Goal: Check status: Check status

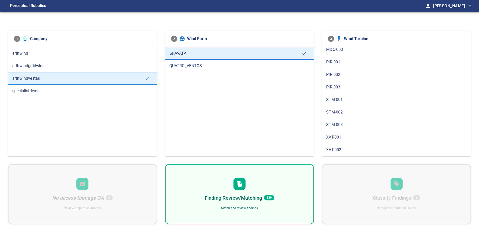
scroll to position [75, 0]
click at [356, 131] on div "XVT-001" at bounding box center [396, 128] width 149 height 13
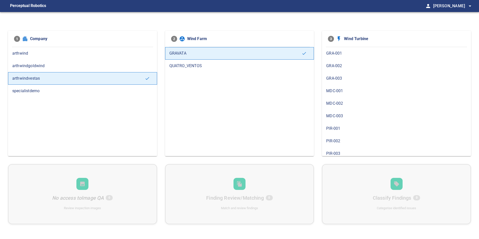
click at [349, 141] on span "PIR-002" at bounding box center [396, 141] width 140 height 6
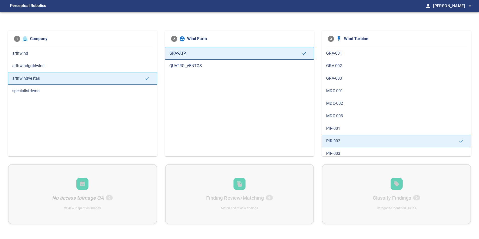
scroll to position [25, 0]
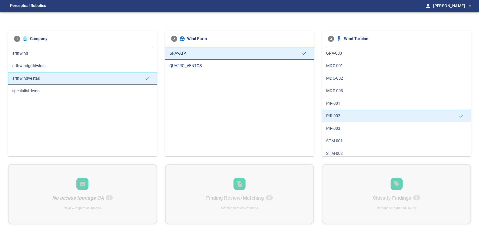
click at [351, 128] on span "PIR-003" at bounding box center [396, 128] width 140 height 6
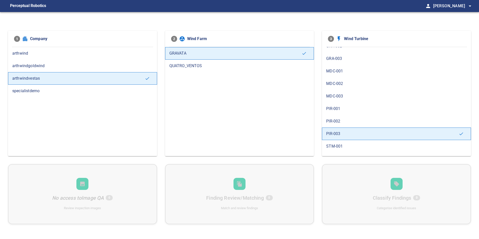
scroll to position [75, 0]
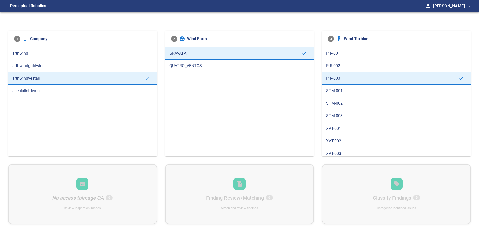
click at [355, 92] on span "STM-001" at bounding box center [396, 91] width 140 height 6
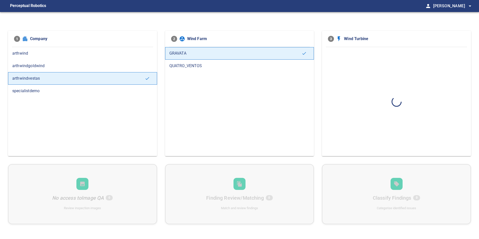
scroll to position [0, 0]
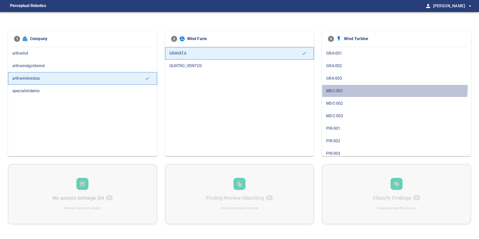
click at [355, 86] on div "MDC-001" at bounding box center [396, 91] width 149 height 13
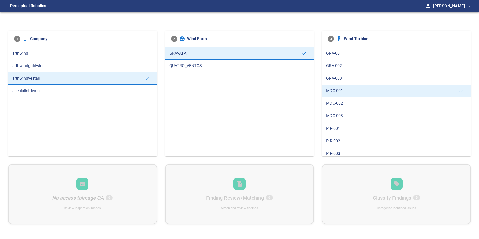
scroll to position [25, 0]
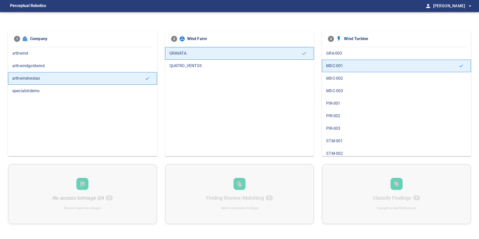
click at [347, 141] on span "STM-001" at bounding box center [396, 141] width 140 height 6
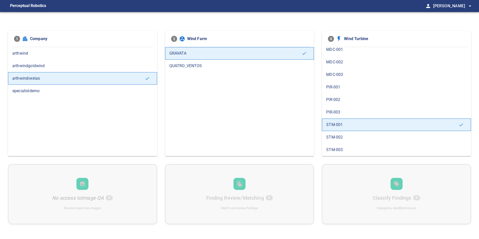
scroll to position [50, 0]
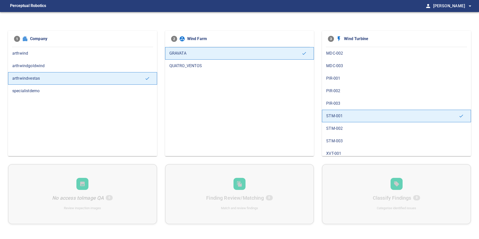
click at [347, 123] on div "STM-002" at bounding box center [396, 128] width 149 height 13
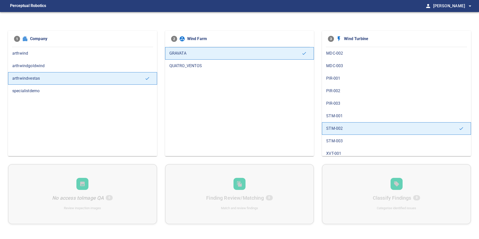
click at [346, 140] on span "STM-003" at bounding box center [396, 141] width 140 height 6
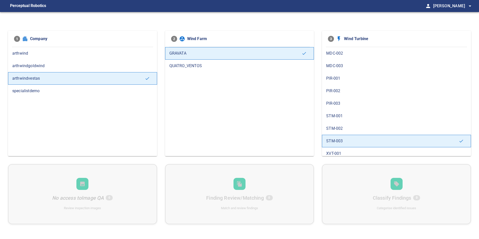
scroll to position [79, 0]
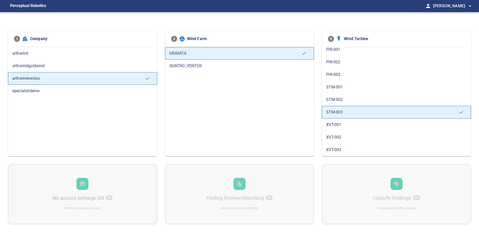
click at [348, 122] on span "XVT-001" at bounding box center [396, 125] width 140 height 6
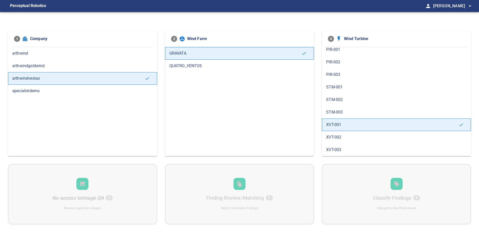
click at [347, 136] on span "XVT-002" at bounding box center [396, 137] width 140 height 6
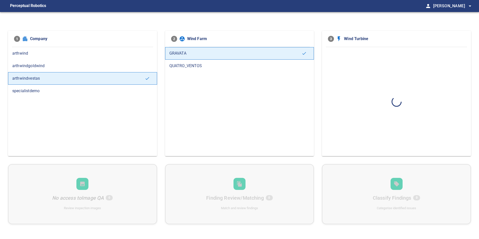
scroll to position [0, 0]
